Goal: Transaction & Acquisition: Purchase product/service

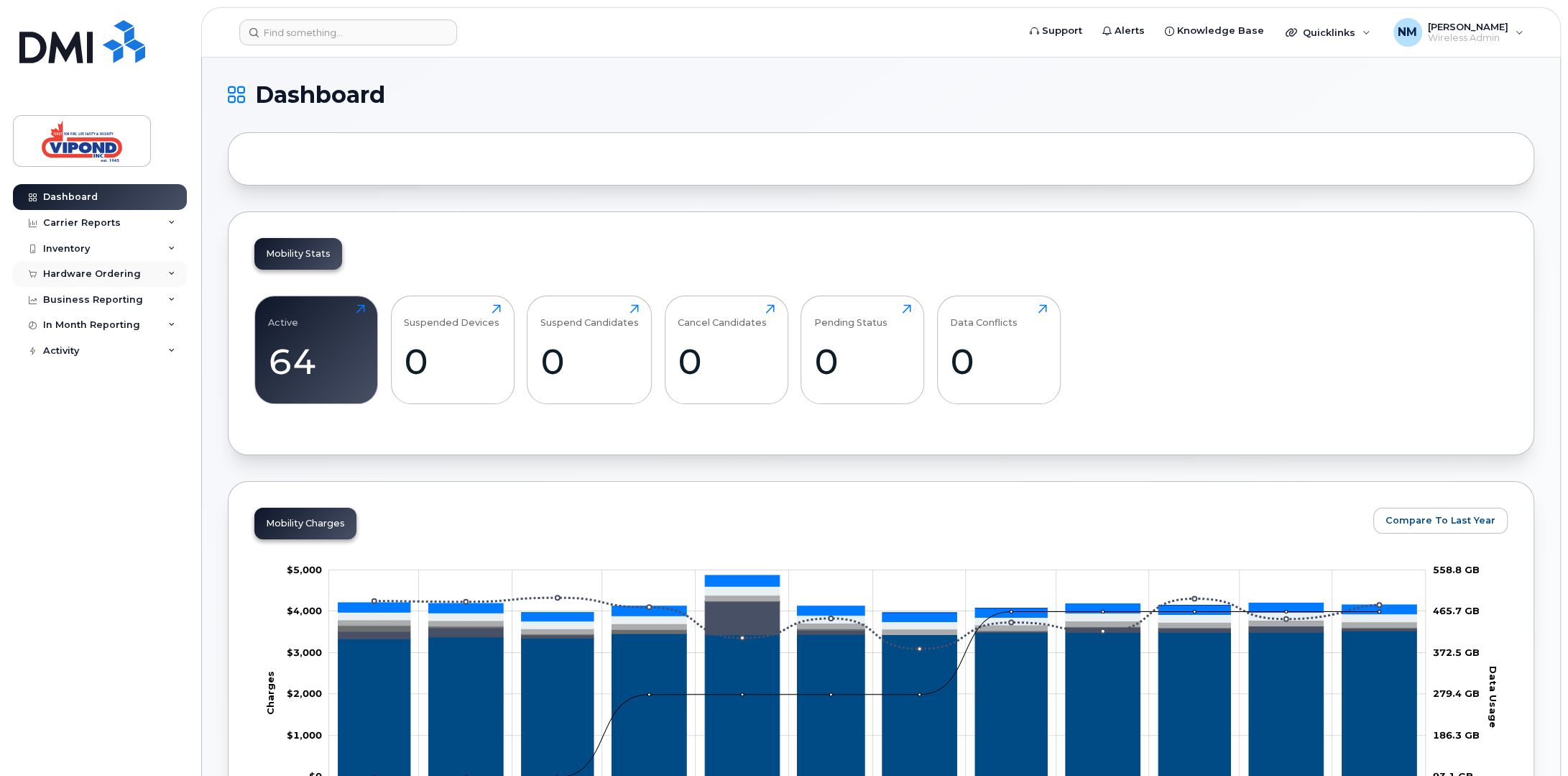
click at [80, 269] on div "Hardware Ordering" at bounding box center [92, 274] width 98 height 11
click at [80, 296] on div "Overview" at bounding box center [73, 301] width 47 height 13
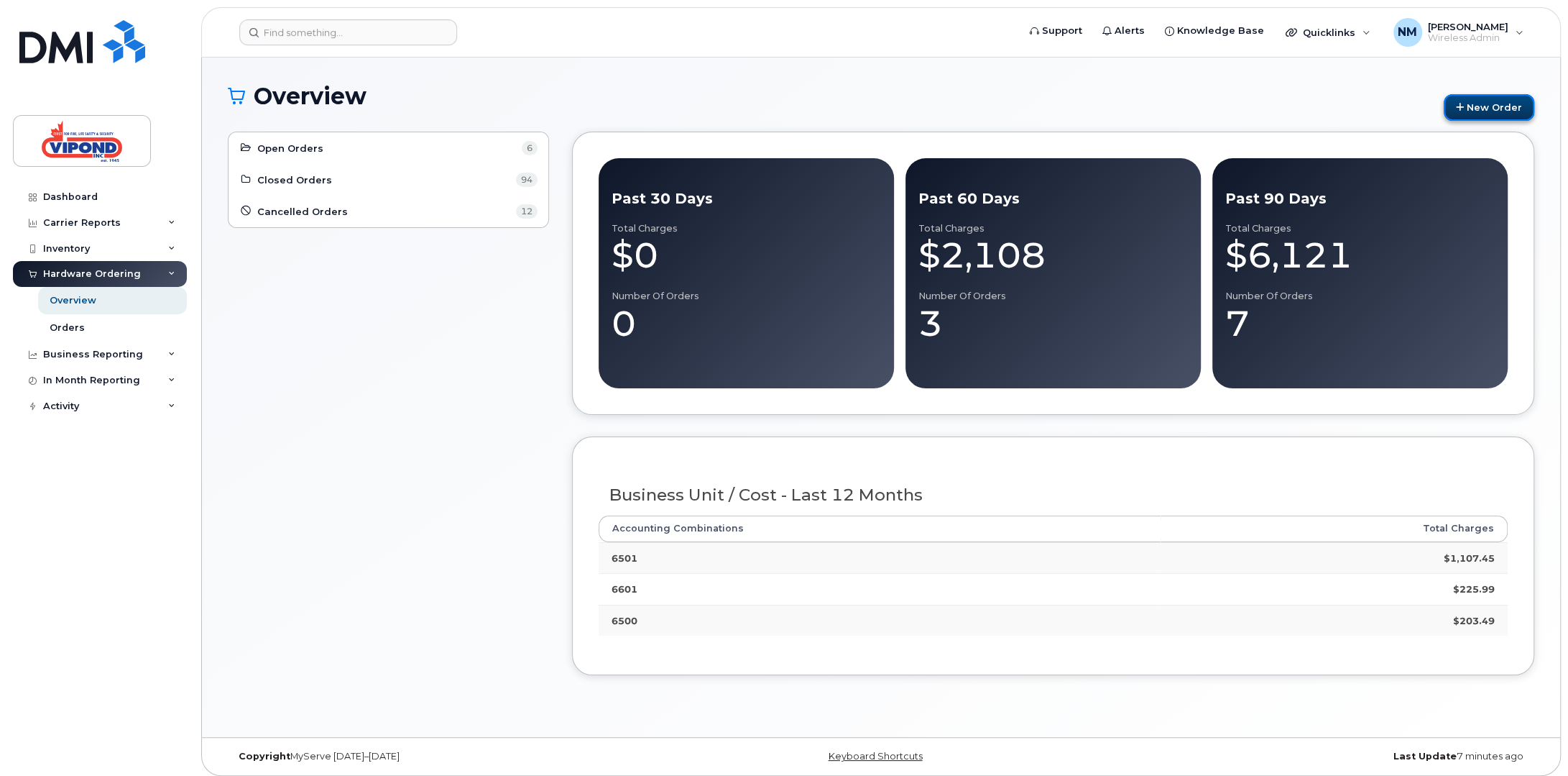
click at [1477, 105] on link "New Order" at bounding box center [1488, 107] width 91 height 27
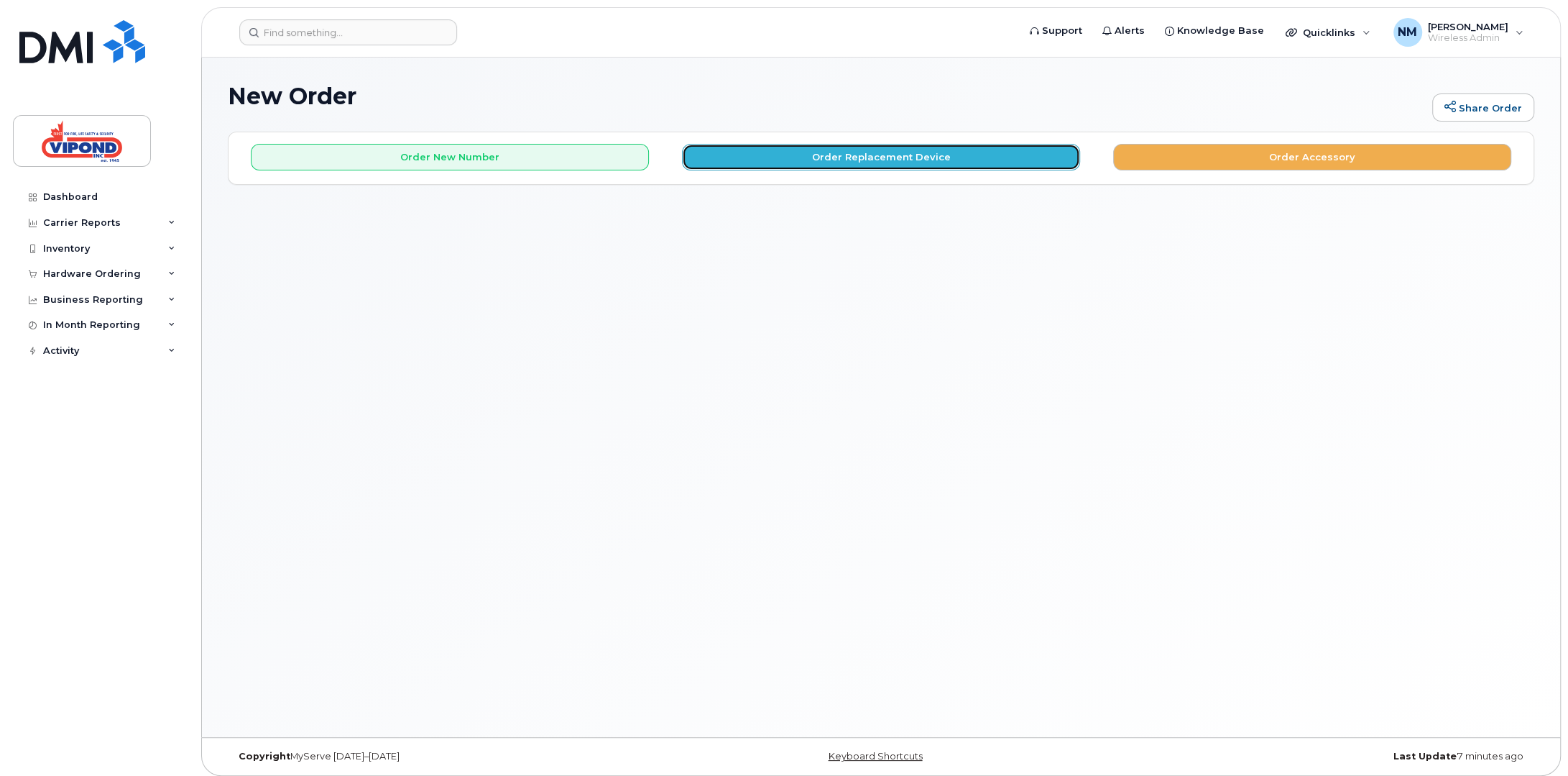
click at [871, 157] on button "Order Replacement Device" at bounding box center [881, 157] width 398 height 27
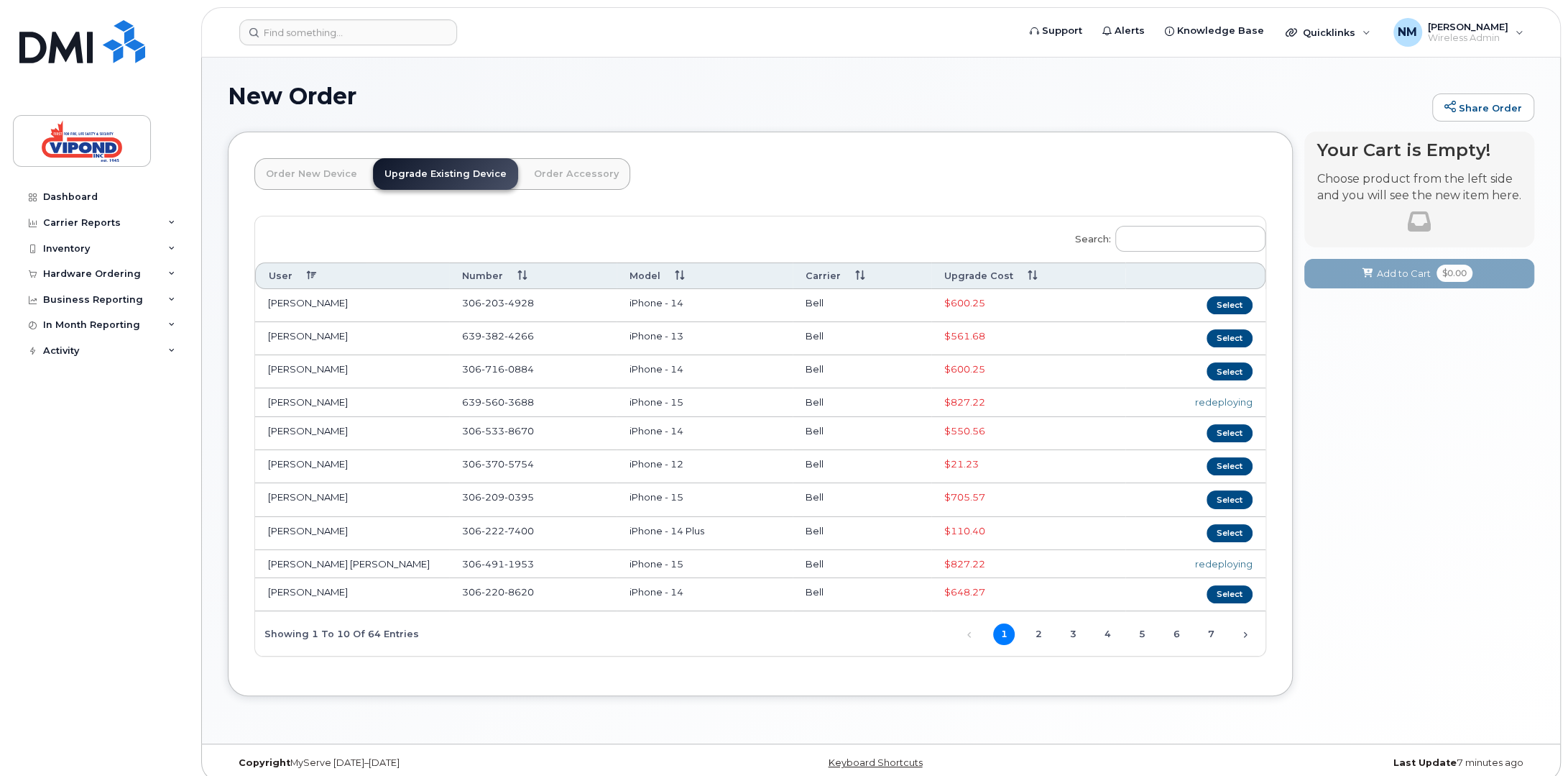
click at [982, 268] on th "Upgrade Cost" at bounding box center [1028, 276] width 194 height 27
